Goal: Information Seeking & Learning: Learn about a topic

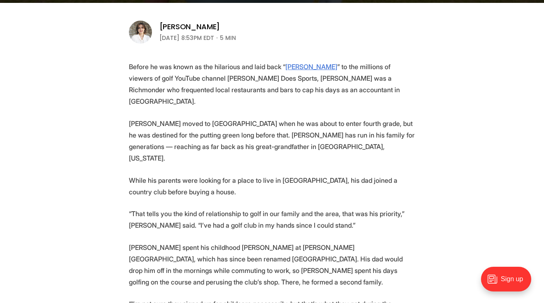
drag, startPoint x: 251, startPoint y: 167, endPoint x: 291, endPoint y: 171, distance: 40.6
click at [291, 175] on p "While his parents were looking for a place to live in [GEOGRAPHIC_DATA], his da…" at bounding box center [272, 186] width 287 height 23
click at [289, 175] on p "While his parents were looking for a place to live in [GEOGRAPHIC_DATA], his da…" at bounding box center [272, 186] width 287 height 23
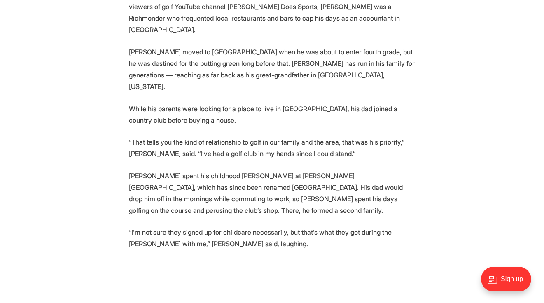
scroll to position [314, 0]
drag, startPoint x: 233, startPoint y: 183, endPoint x: 216, endPoint y: 191, distance: 18.8
click at [216, 191] on p "[PERSON_NAME] spent his childhood [PERSON_NAME] at [PERSON_NAME][GEOGRAPHIC_DAT…" at bounding box center [272, 193] width 287 height 46
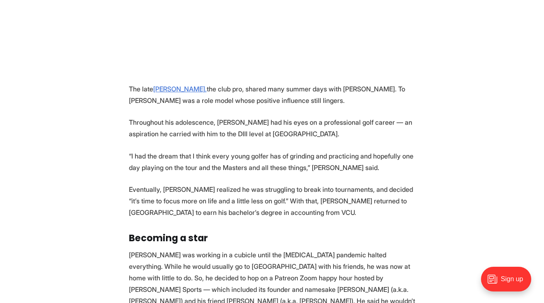
scroll to position [668, 0]
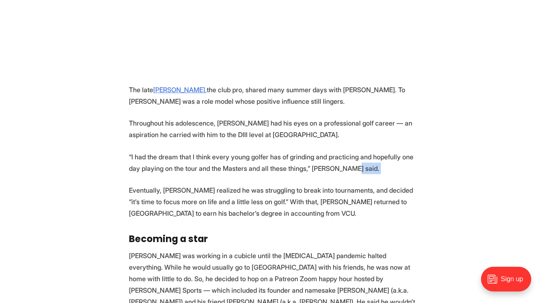
drag, startPoint x: 287, startPoint y: 156, endPoint x: 340, endPoint y: 160, distance: 52.9
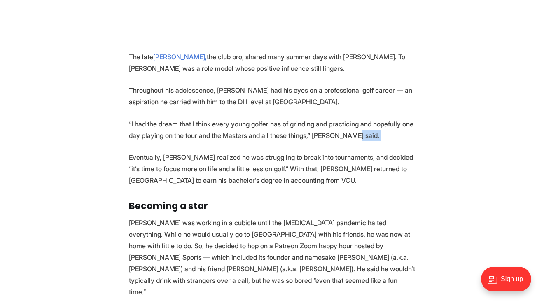
scroll to position [701, 0]
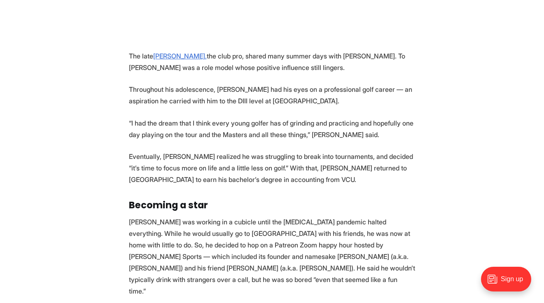
drag, startPoint x: 306, startPoint y: 166, endPoint x: 321, endPoint y: 163, distance: 15.1
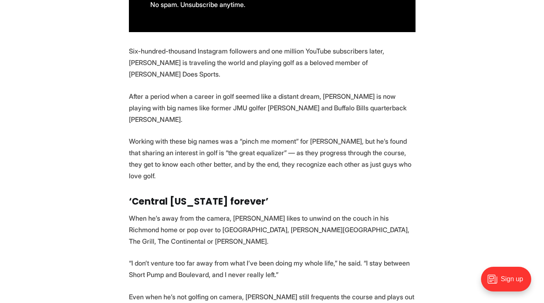
scroll to position [1231, 0]
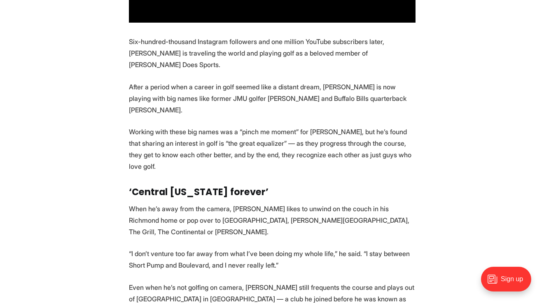
drag, startPoint x: 284, startPoint y: 196, endPoint x: 318, endPoint y: 184, distance: 35.7
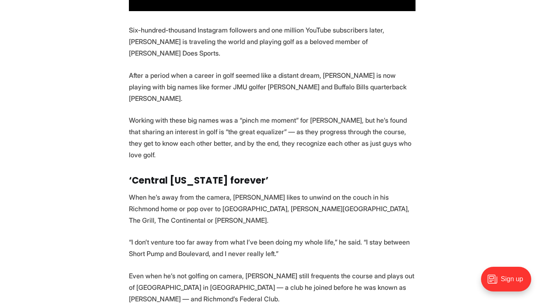
scroll to position [1327, 0]
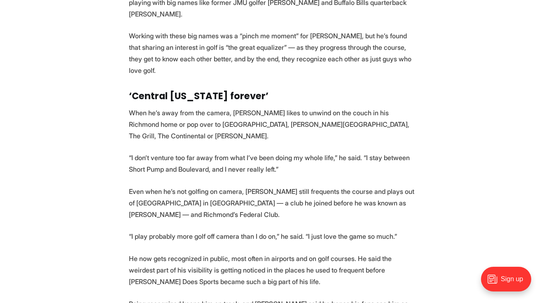
drag, startPoint x: 307, startPoint y: 199, endPoint x: 290, endPoint y: 203, distance: 17.8
click at [290, 253] on p "He now gets recognized in public, most often in airports and on golf courses. H…" at bounding box center [272, 270] width 287 height 35
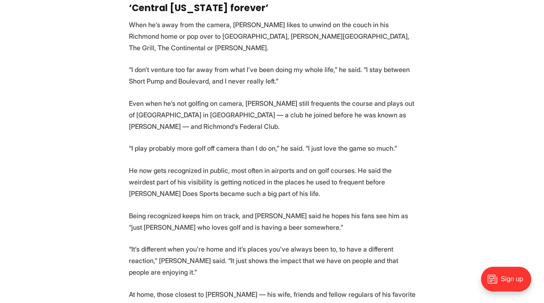
scroll to position [1416, 0]
drag, startPoint x: 293, startPoint y: 199, endPoint x: 369, endPoint y: 204, distance: 76.4
drag, startPoint x: 371, startPoint y: 215, endPoint x: 374, endPoint y: 246, distance: 31.5
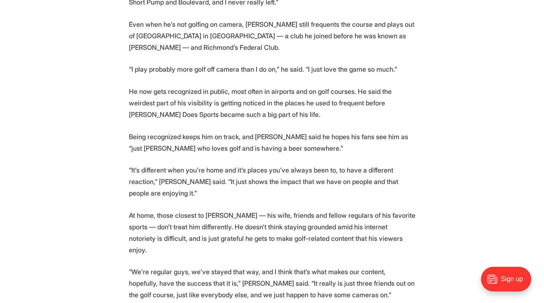
scroll to position [1495, 0]
drag, startPoint x: 352, startPoint y: 206, endPoint x: 357, endPoint y: 206, distance: 5.4
click at [357, 266] on p "“We’re regular guys, we’ve stayed that way, and I think that’s what makes our c…" at bounding box center [272, 283] width 287 height 35
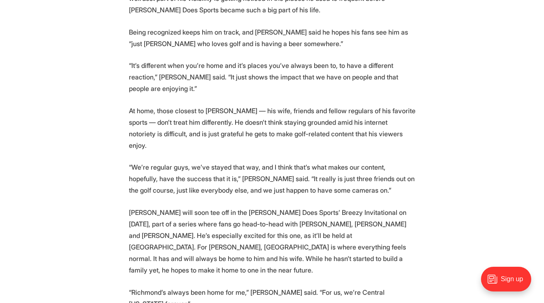
scroll to position [1601, 0]
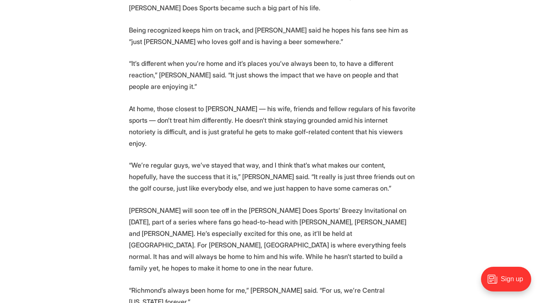
drag, startPoint x: 357, startPoint y: 206, endPoint x: 365, endPoint y: 199, distance: 10.2
click at [216, 205] on p "[PERSON_NAME] will soon tee off in the [PERSON_NAME] Does Sports’ Breezy Invita…" at bounding box center [272, 239] width 287 height 69
